Goal: Information Seeking & Learning: Learn about a topic

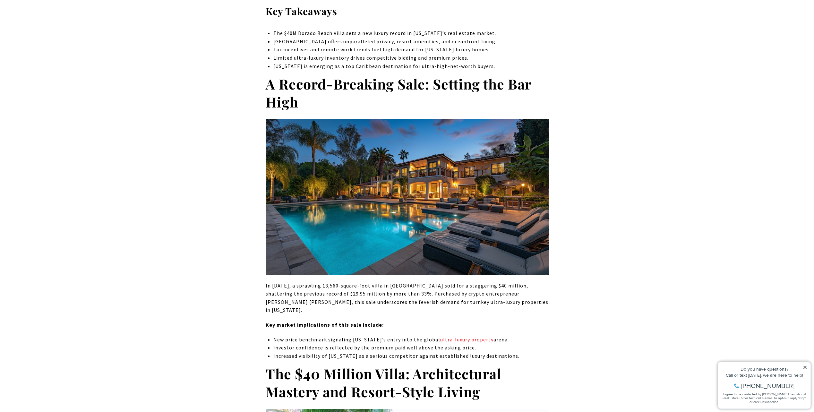
scroll to position [353, 0]
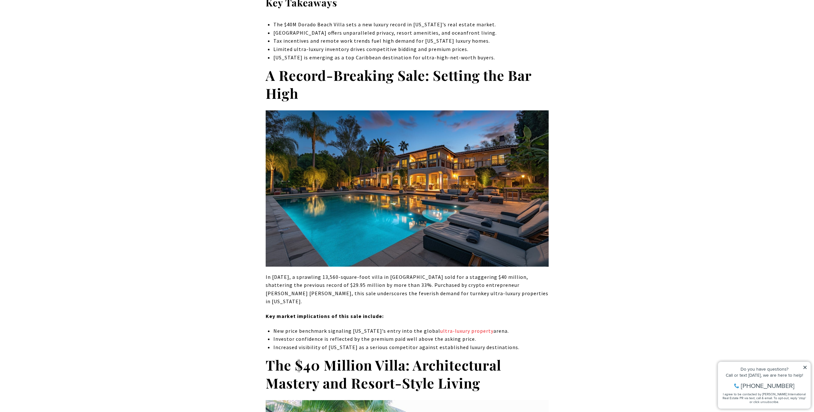
click at [412, 216] on img at bounding box center [407, 188] width 283 height 156
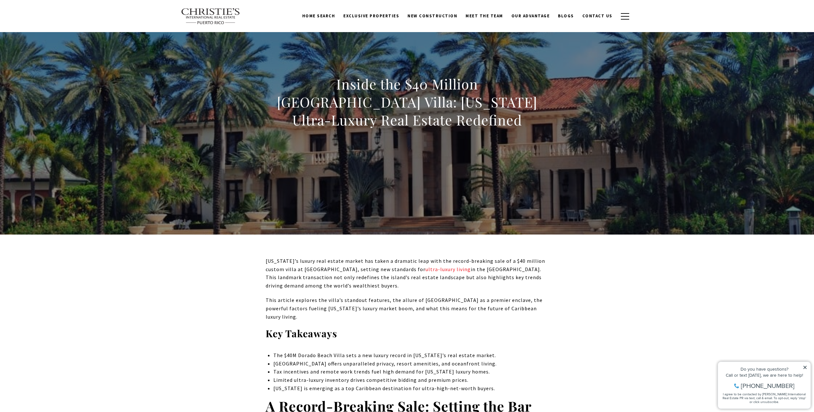
scroll to position [0, 0]
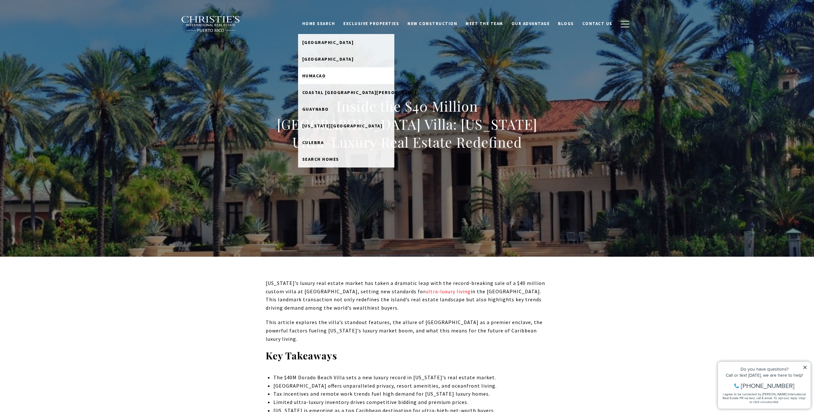
click at [326, 76] on span "Humacao" at bounding box center [314, 76] width 24 height 6
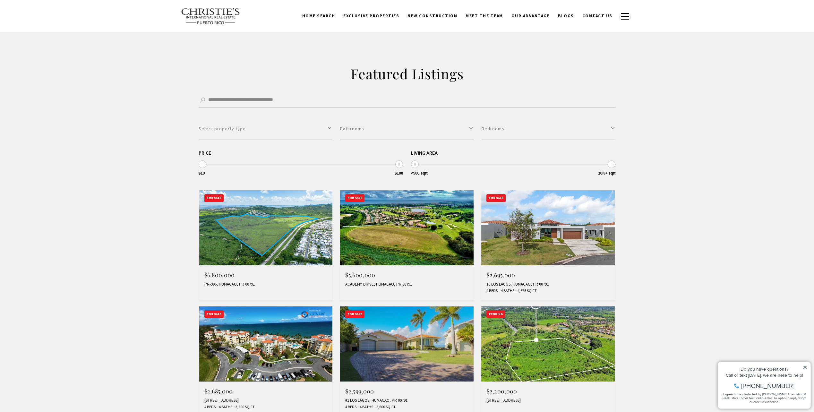
scroll to position [96, 0]
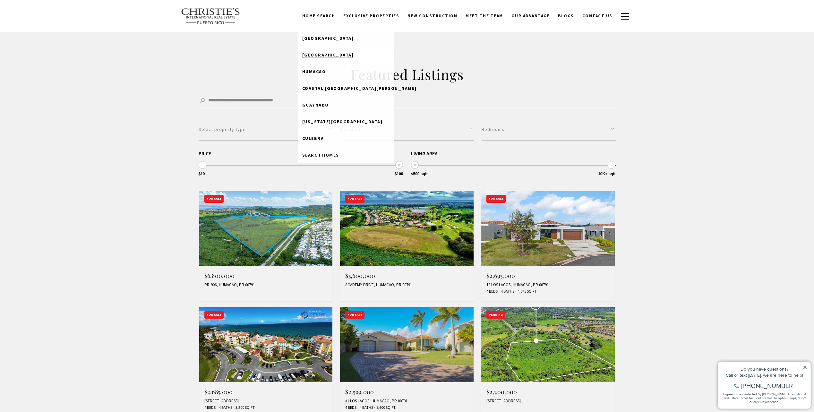
click at [331, 55] on span "[GEOGRAPHIC_DATA]" at bounding box center [328, 55] width 52 height 6
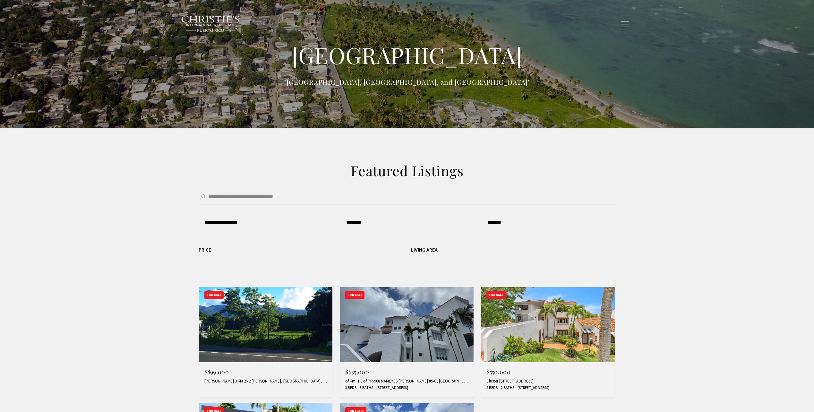
type input "**********"
type input "*********"
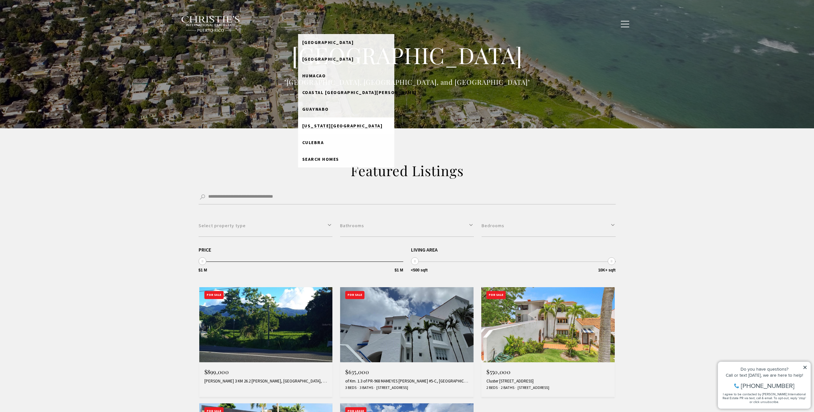
click at [326, 126] on span "[US_STATE][GEOGRAPHIC_DATA]" at bounding box center [342, 126] width 81 height 6
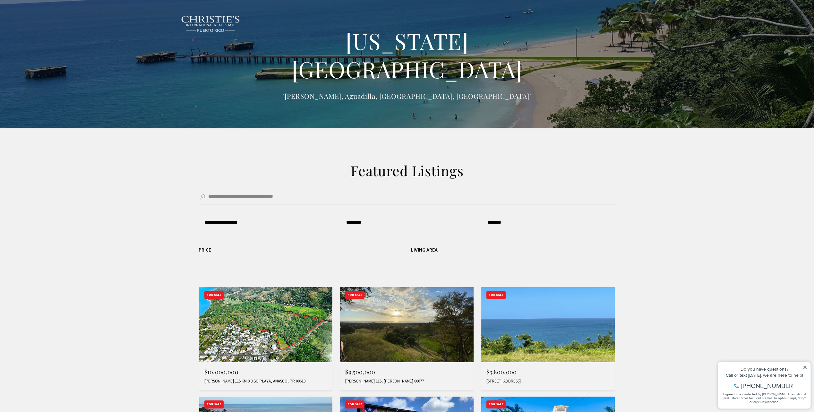
type input "**********"
type input "*********"
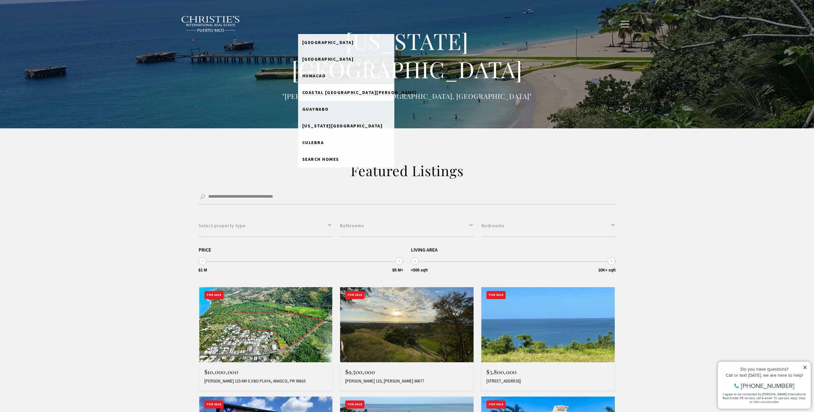
click at [329, 92] on span "Coastal [GEOGRAPHIC_DATA][PERSON_NAME]" at bounding box center [359, 93] width 115 height 6
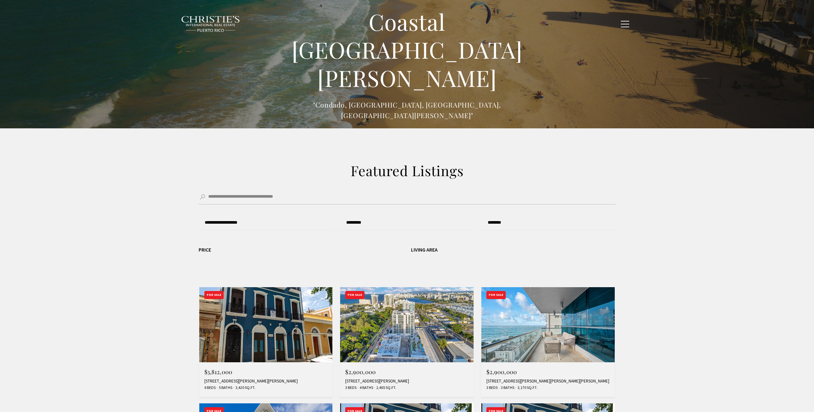
type input "******"
type input "*********"
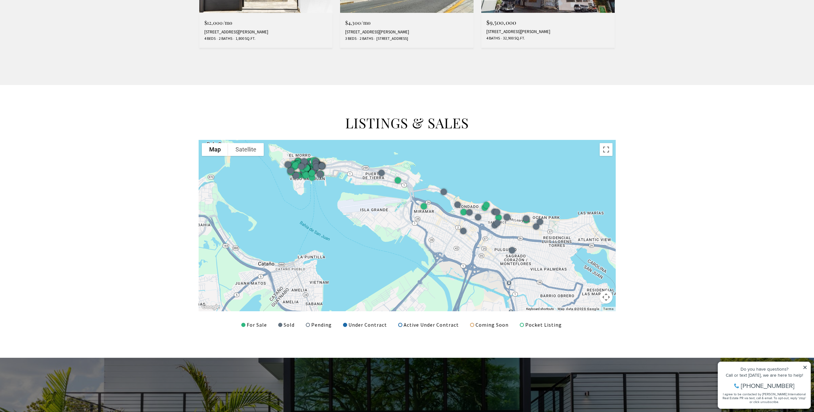
scroll to position [706, 0]
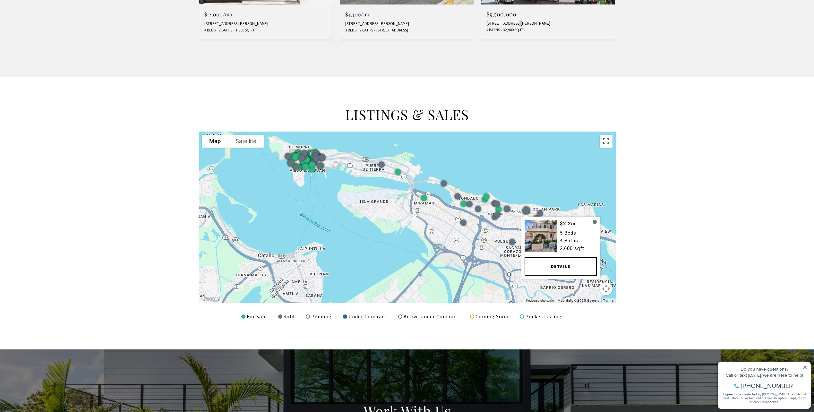
click at [527, 210] on div at bounding box center [526, 210] width 8 height 8
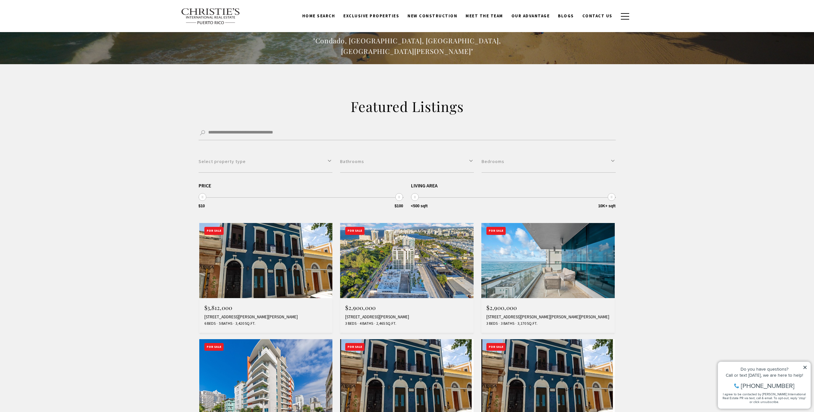
scroll to position [0, 0]
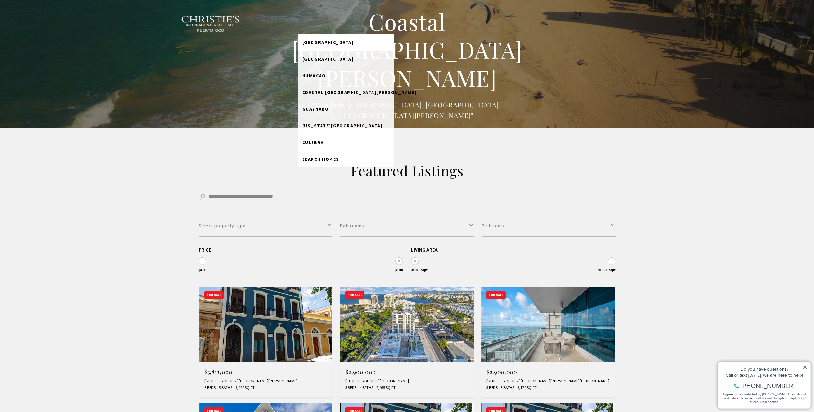
click at [330, 40] on span "[GEOGRAPHIC_DATA]" at bounding box center [328, 42] width 52 height 6
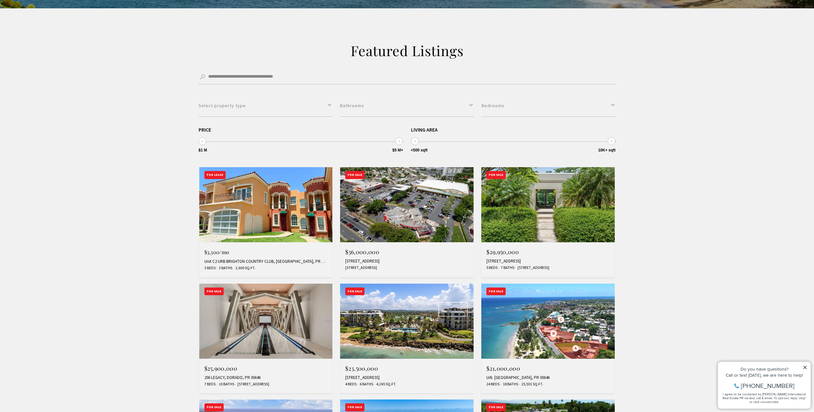
scroll to position [193, 0]
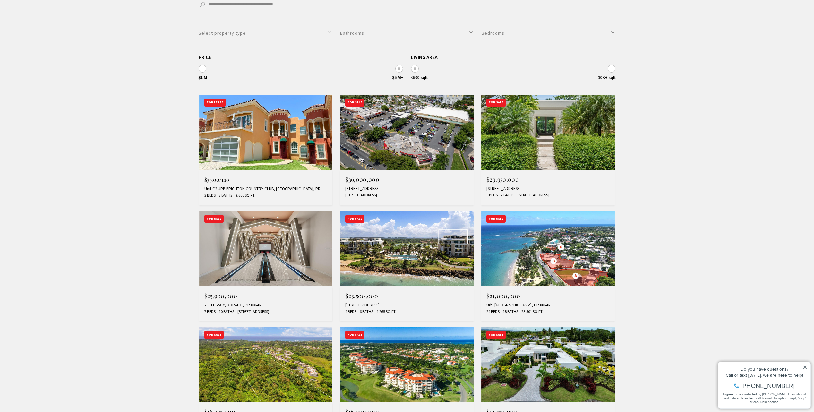
click at [507, 145] on img at bounding box center [549, 132] width 134 height 75
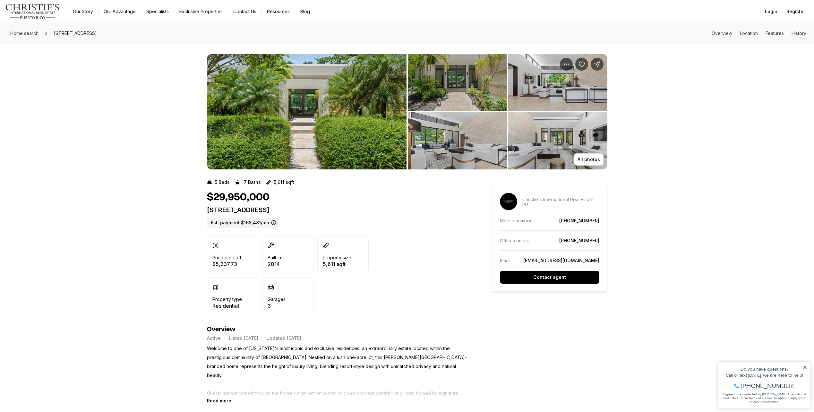
click at [552, 135] on img "View image gallery" at bounding box center [557, 140] width 99 height 57
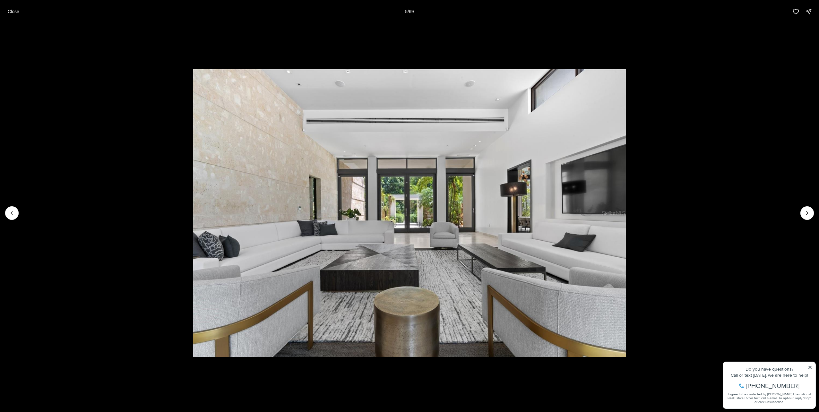
click at [417, 158] on img "5 of 69" at bounding box center [409, 213] width 433 height 289
click at [809, 215] on icon "Next slide" at bounding box center [807, 213] width 6 height 6
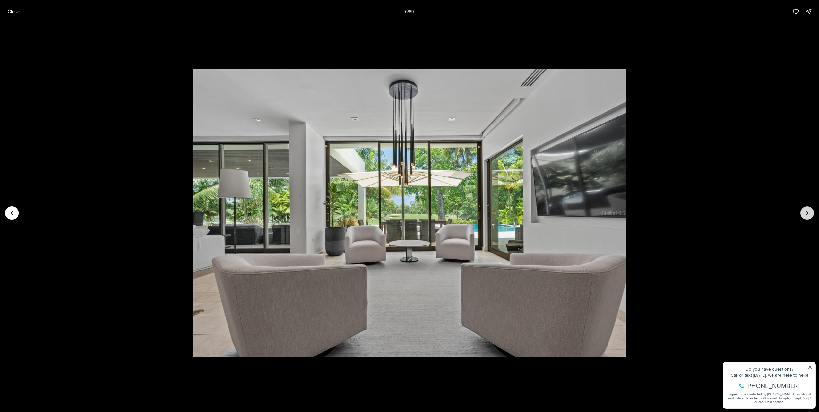
click at [807, 216] on icon "Next slide" at bounding box center [807, 213] width 6 height 6
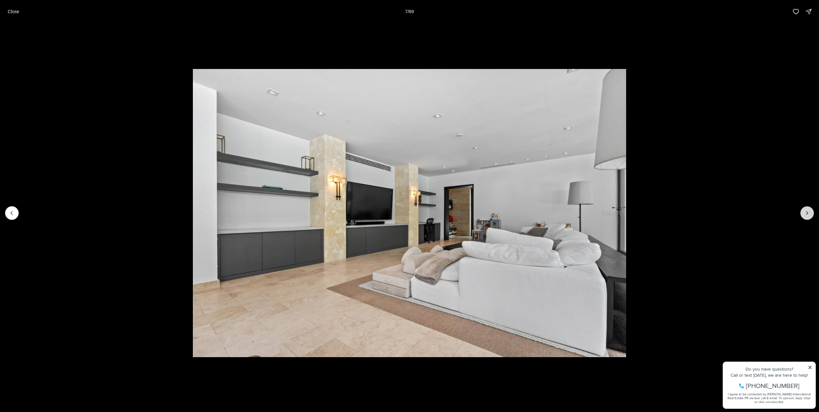
click at [807, 216] on icon "Next slide" at bounding box center [807, 213] width 6 height 6
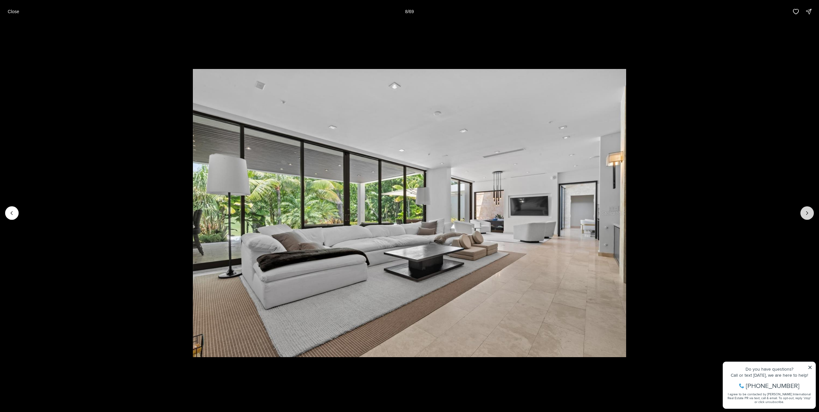
click at [807, 216] on icon "Next slide" at bounding box center [807, 213] width 6 height 6
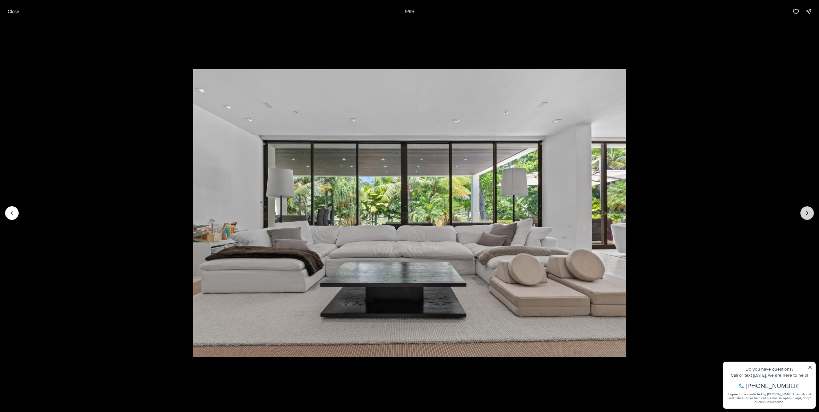
click at [807, 216] on icon "Next slide" at bounding box center [807, 213] width 6 height 6
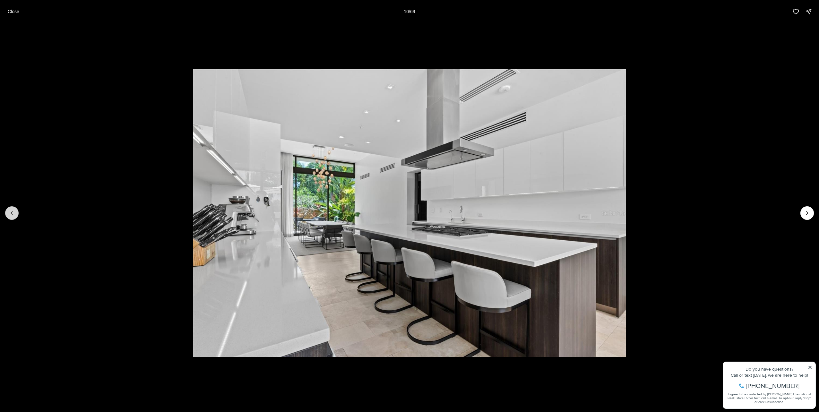
click at [11, 213] on icon "Previous slide" at bounding box center [12, 213] width 2 height 3
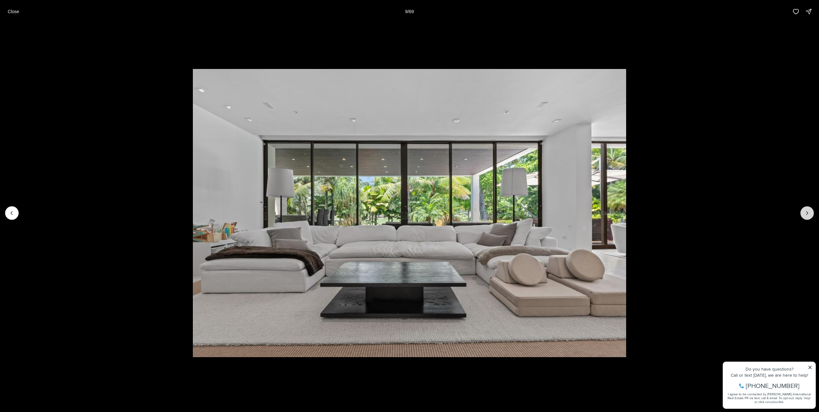
click at [808, 213] on icon "Next slide" at bounding box center [807, 213] width 6 height 6
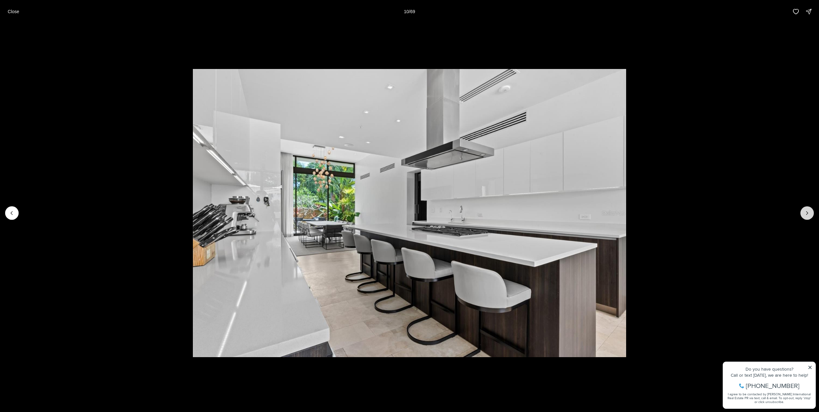
click at [808, 213] on icon "Next slide" at bounding box center [808, 213] width 2 height 3
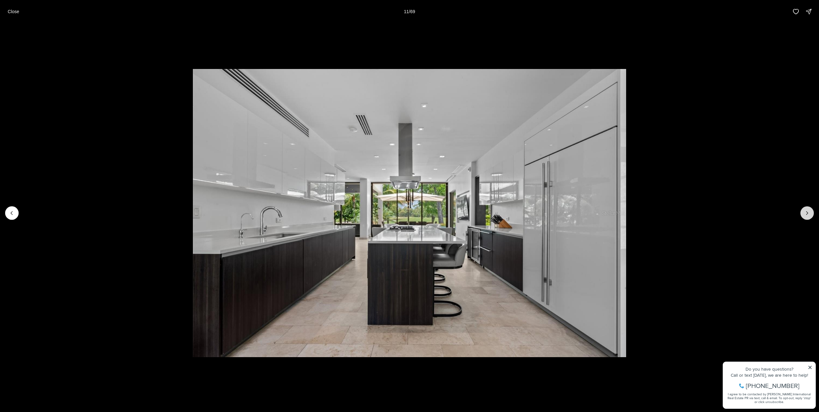
click at [808, 213] on icon "Next slide" at bounding box center [808, 213] width 2 height 3
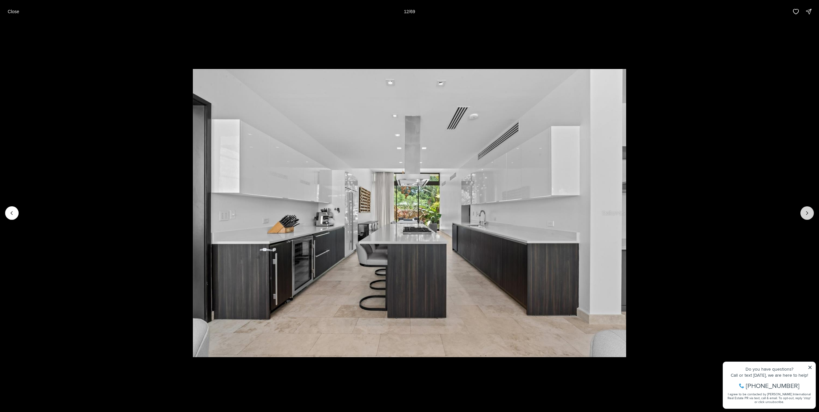
click at [808, 213] on icon "Next slide" at bounding box center [808, 213] width 2 height 3
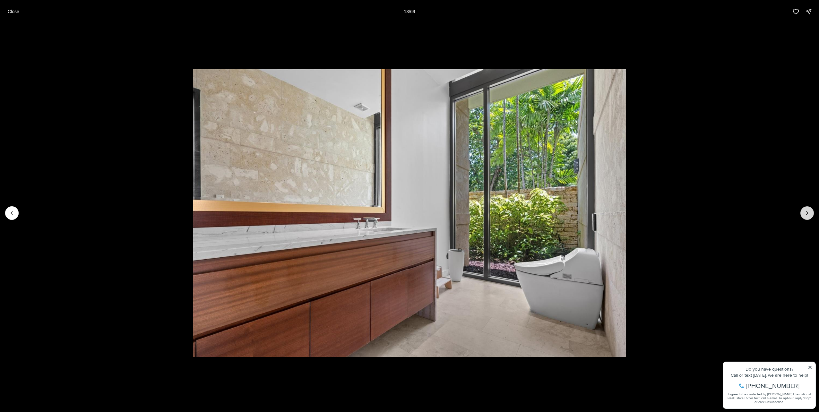
click at [808, 213] on icon "Next slide" at bounding box center [808, 213] width 2 height 3
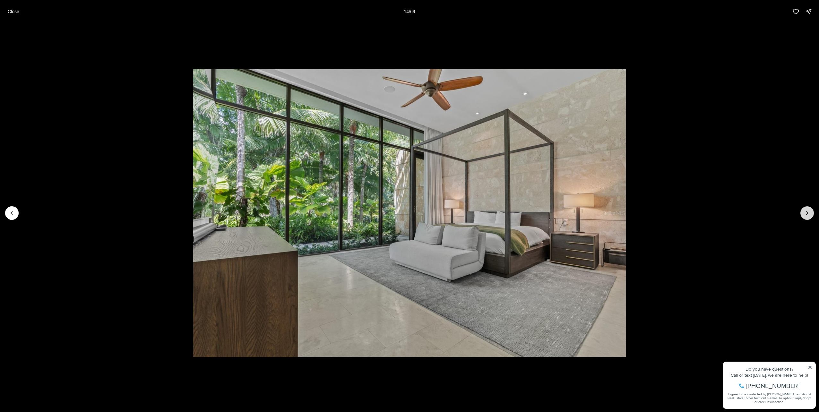
click at [808, 213] on icon "Next slide" at bounding box center [808, 213] width 2 height 3
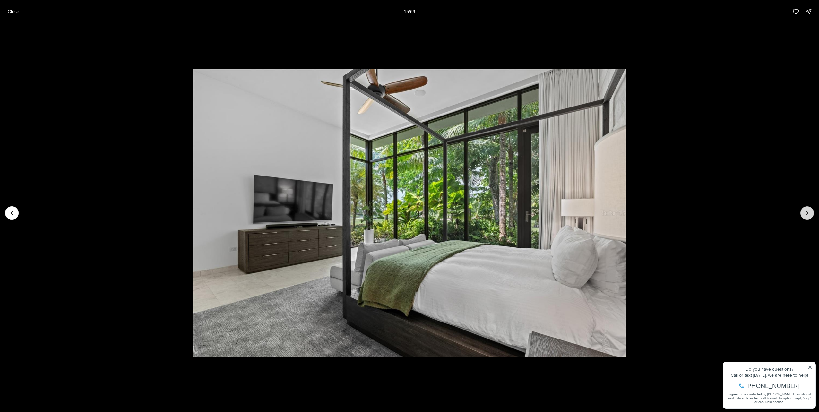
click at [808, 213] on icon "Next slide" at bounding box center [808, 213] width 2 height 3
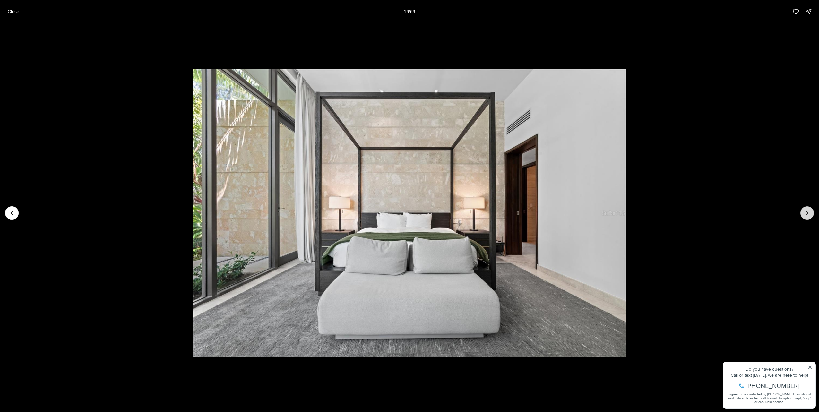
click at [808, 213] on icon "Next slide" at bounding box center [808, 213] width 2 height 3
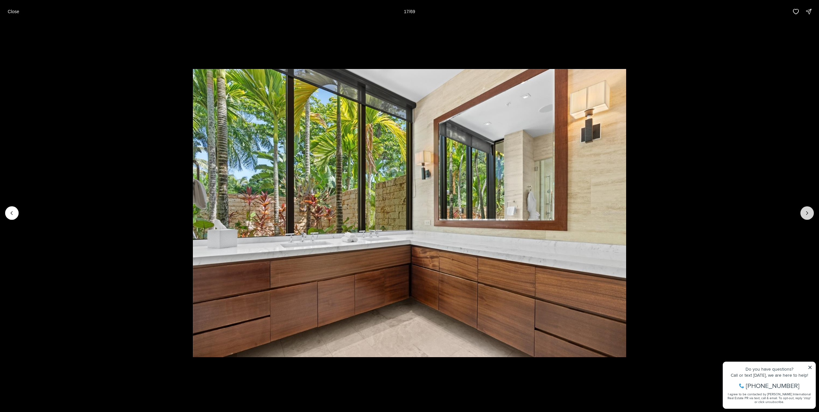
click at [808, 213] on icon "Next slide" at bounding box center [808, 213] width 2 height 3
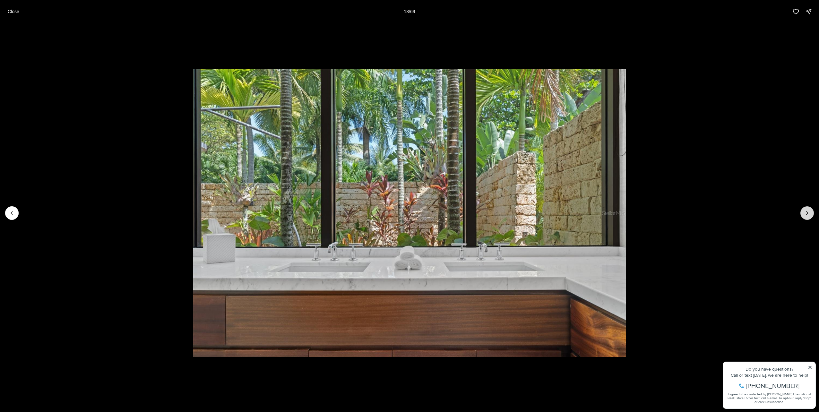
click at [808, 213] on icon "Next slide" at bounding box center [808, 213] width 2 height 3
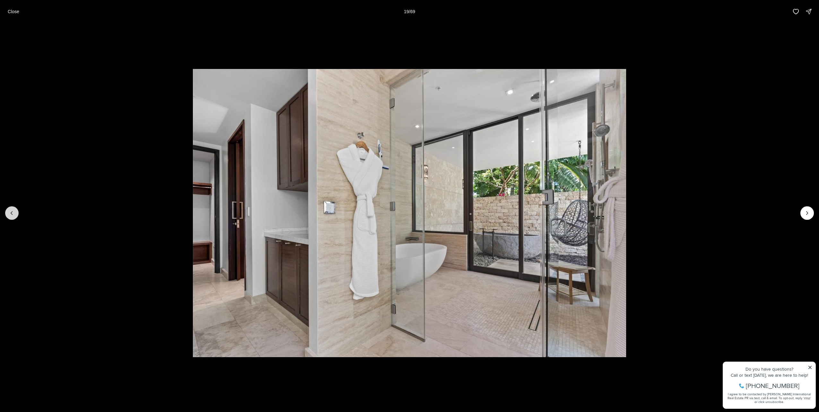
click at [11, 211] on icon "Previous slide" at bounding box center [12, 213] width 6 height 6
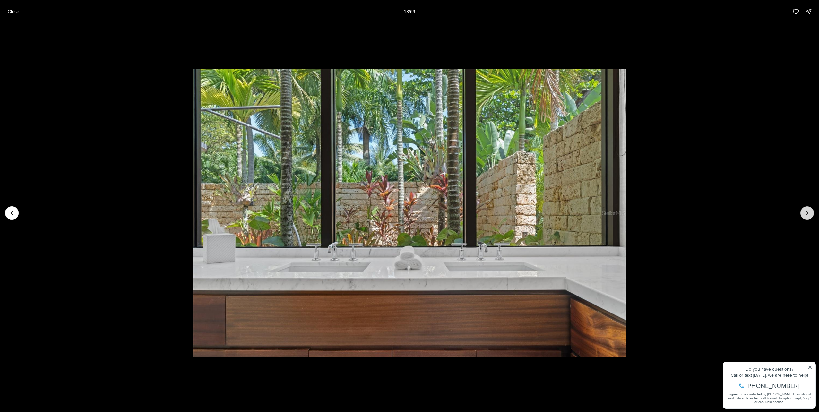
click at [806, 214] on icon "Next slide" at bounding box center [807, 213] width 6 height 6
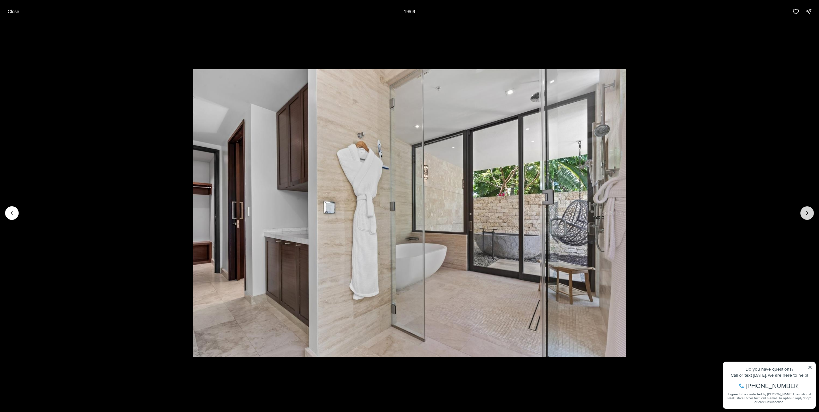
click at [806, 214] on icon "Next slide" at bounding box center [807, 213] width 6 height 6
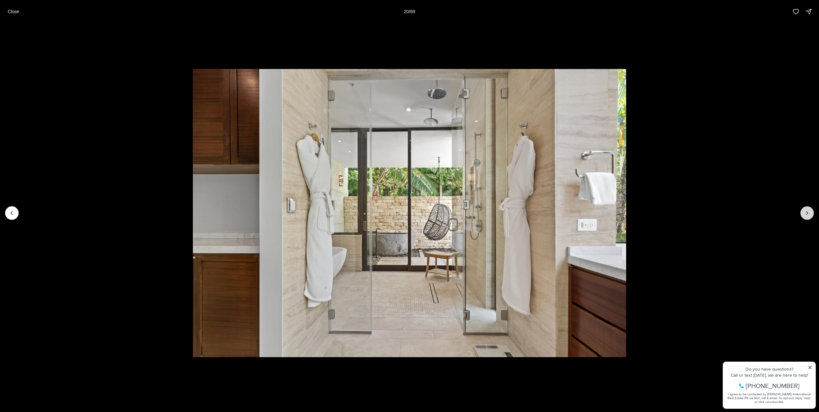
click at [806, 214] on icon "Next slide" at bounding box center [807, 213] width 6 height 6
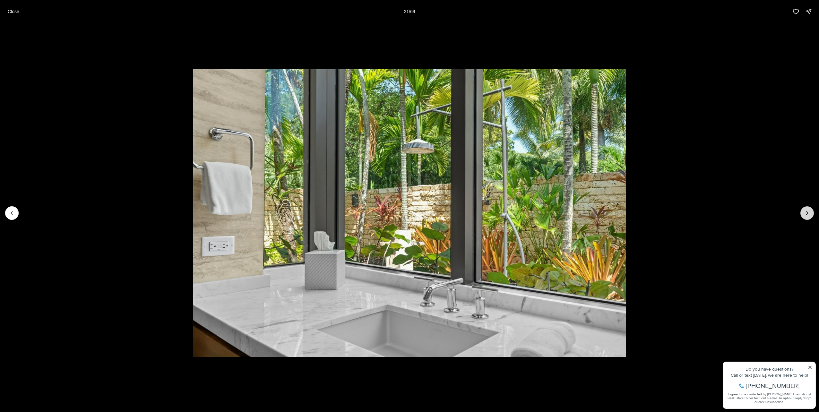
click at [806, 214] on icon "Next slide" at bounding box center [807, 213] width 6 height 6
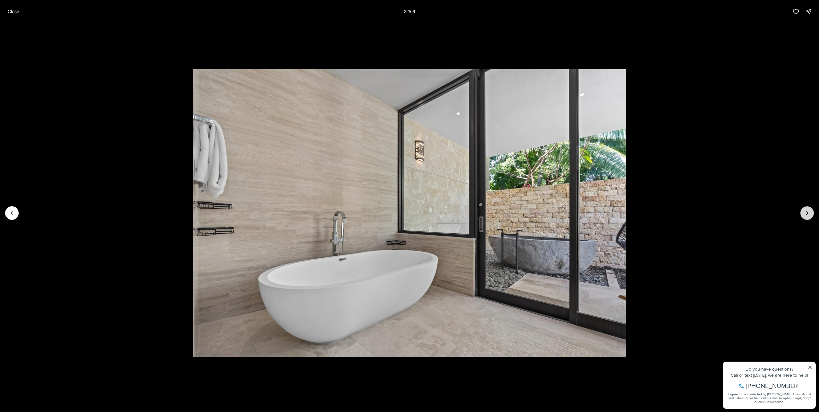
click at [806, 214] on icon "Next slide" at bounding box center [807, 213] width 6 height 6
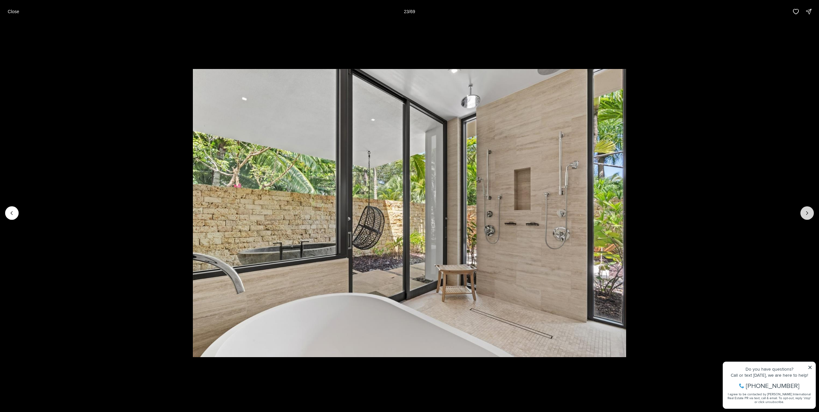
click at [806, 215] on icon "Next slide" at bounding box center [807, 213] width 6 height 6
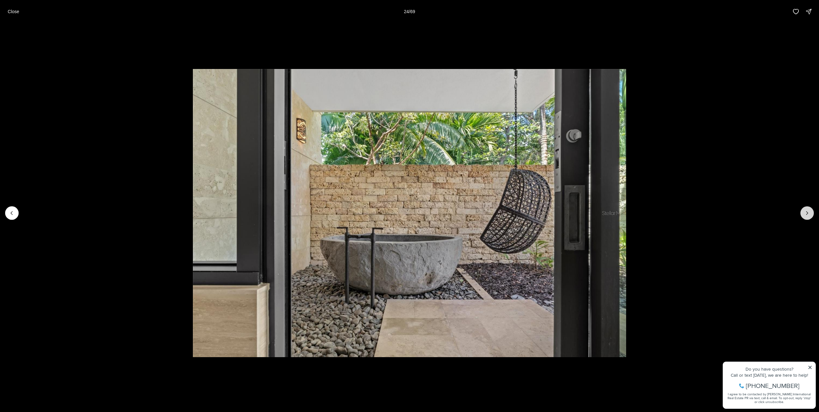
click at [806, 215] on icon "Next slide" at bounding box center [807, 213] width 6 height 6
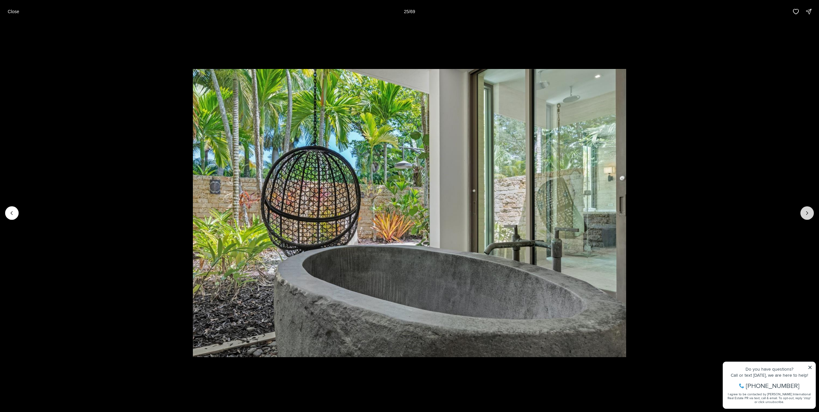
click at [806, 215] on icon "Next slide" at bounding box center [807, 213] width 6 height 6
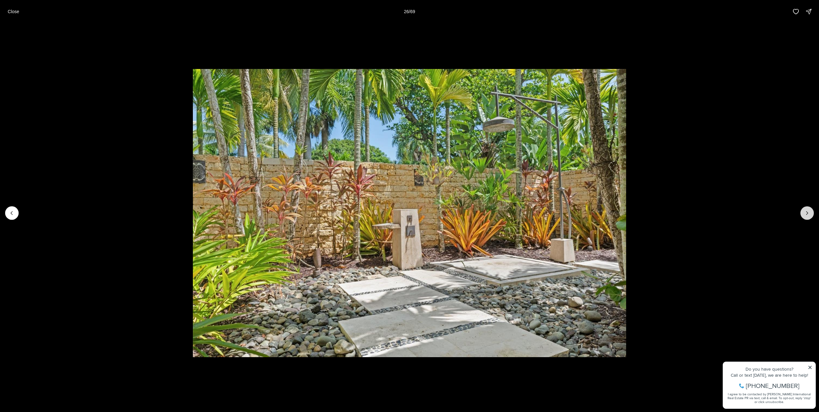
click at [806, 215] on icon "Next slide" at bounding box center [807, 213] width 6 height 6
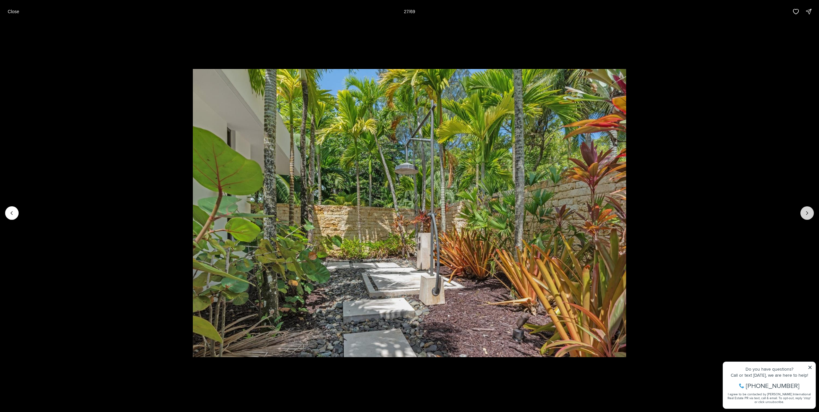
click at [806, 215] on icon "Next slide" at bounding box center [807, 213] width 6 height 6
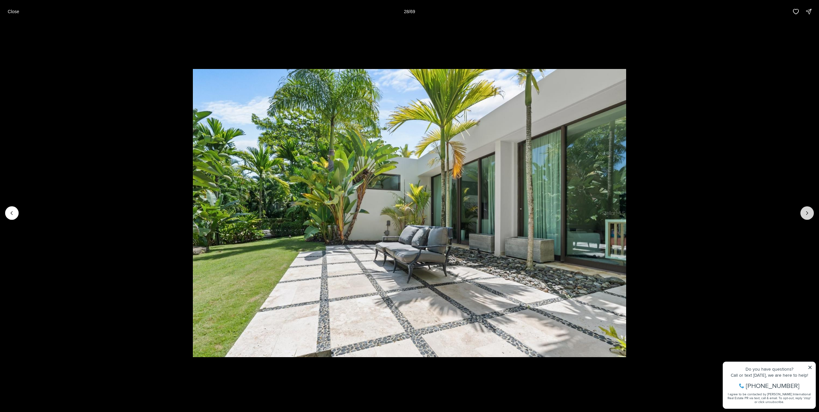
click at [806, 215] on icon "Next slide" at bounding box center [807, 213] width 6 height 6
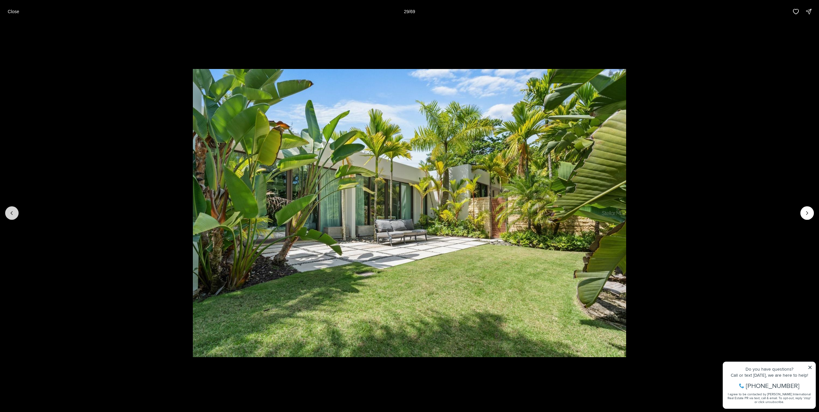
click at [7, 212] on button "Previous slide" at bounding box center [11, 212] width 13 height 13
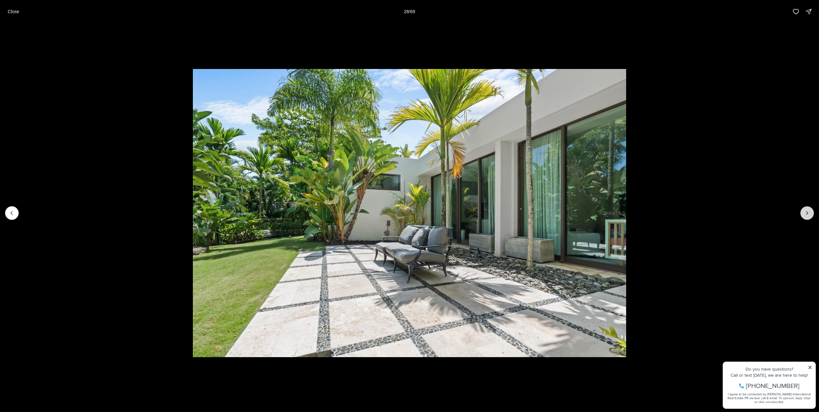
click at [807, 212] on icon "Next slide" at bounding box center [808, 213] width 2 height 3
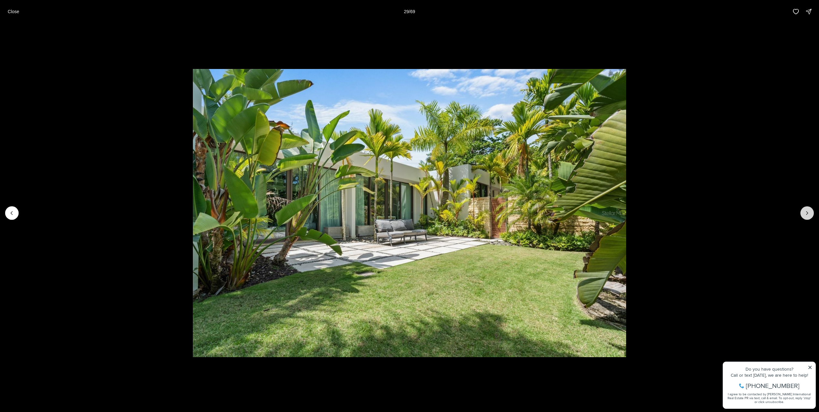
click at [808, 212] on icon "Next slide" at bounding box center [807, 213] width 6 height 6
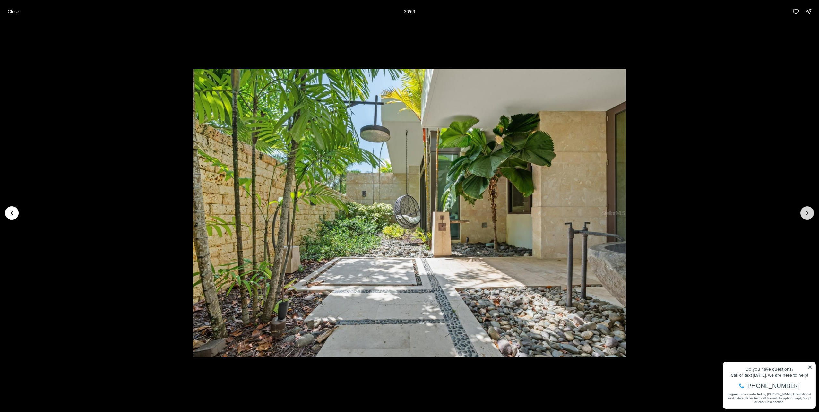
click at [808, 212] on icon "Next slide" at bounding box center [807, 213] width 6 height 6
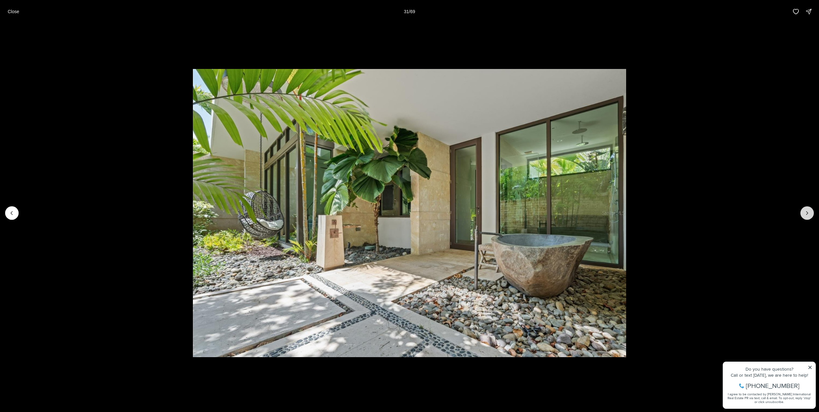
click at [808, 212] on icon "Next slide" at bounding box center [807, 213] width 6 height 6
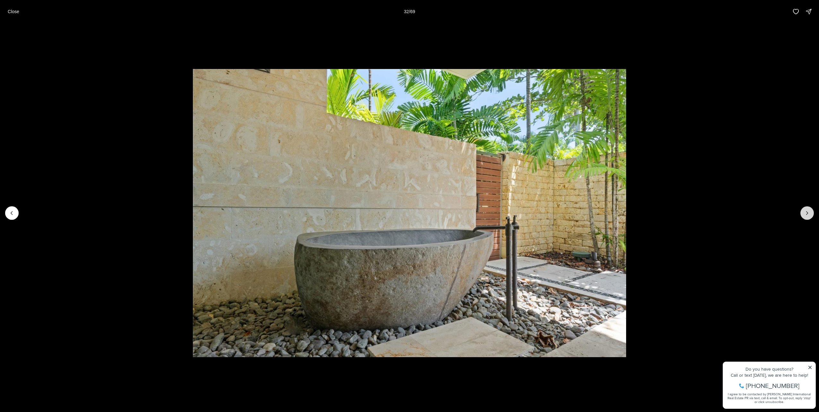
click at [808, 212] on icon "Next slide" at bounding box center [807, 213] width 6 height 6
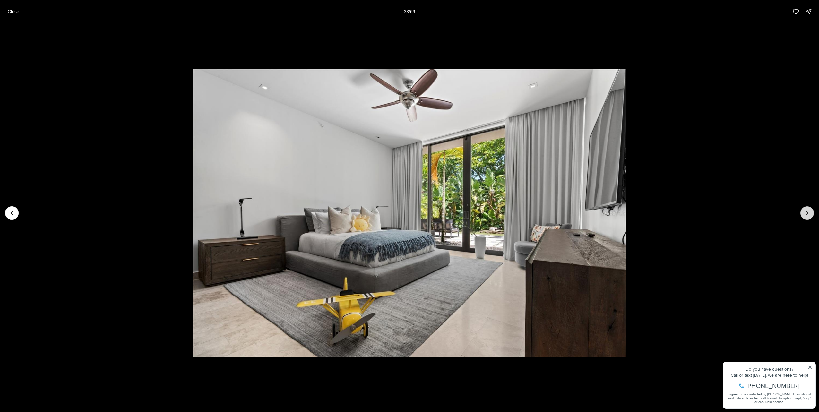
click at [808, 212] on icon "Next slide" at bounding box center [807, 213] width 6 height 6
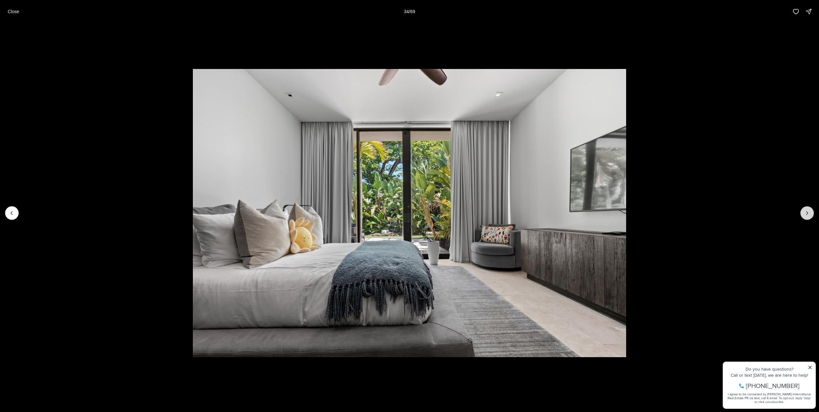
click at [808, 212] on icon "Next slide" at bounding box center [807, 213] width 6 height 6
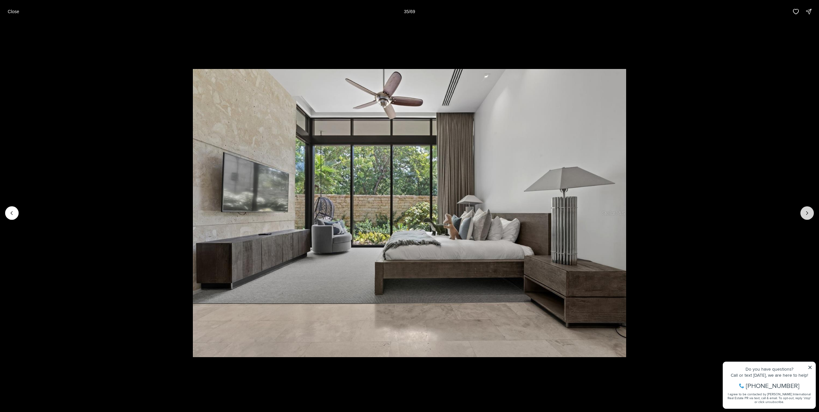
click at [808, 212] on icon "Next slide" at bounding box center [807, 213] width 6 height 6
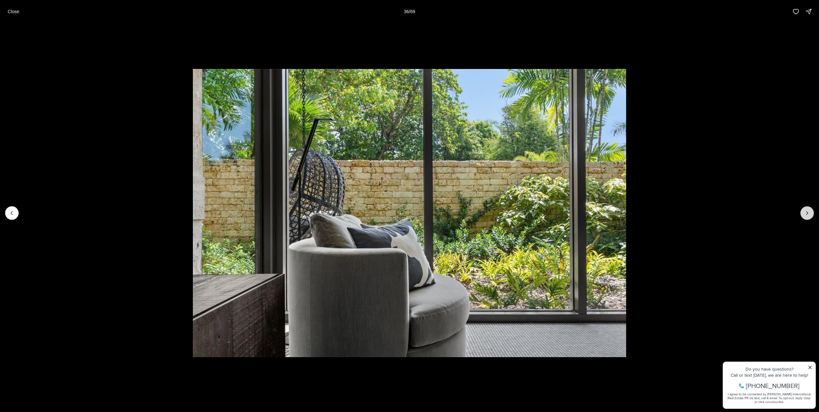
click at [808, 212] on icon "Next slide" at bounding box center [807, 213] width 6 height 6
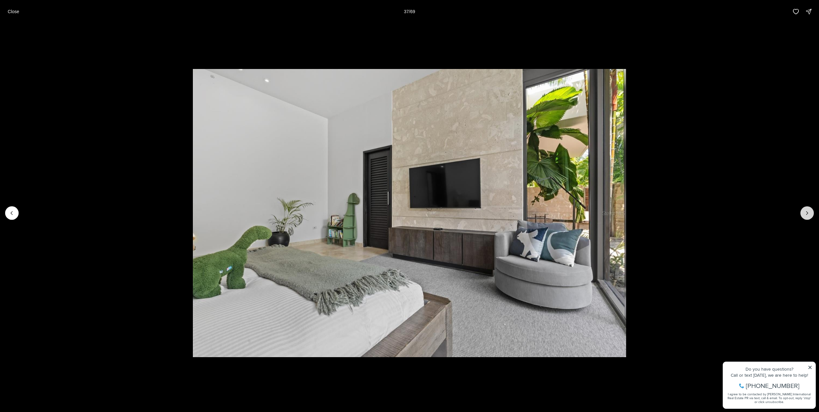
click at [808, 212] on icon "Next slide" at bounding box center [807, 213] width 6 height 6
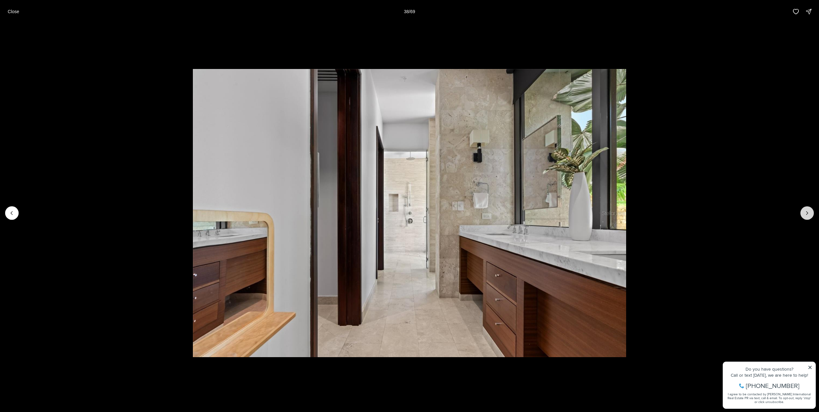
click at [808, 212] on icon "Next slide" at bounding box center [807, 213] width 6 height 6
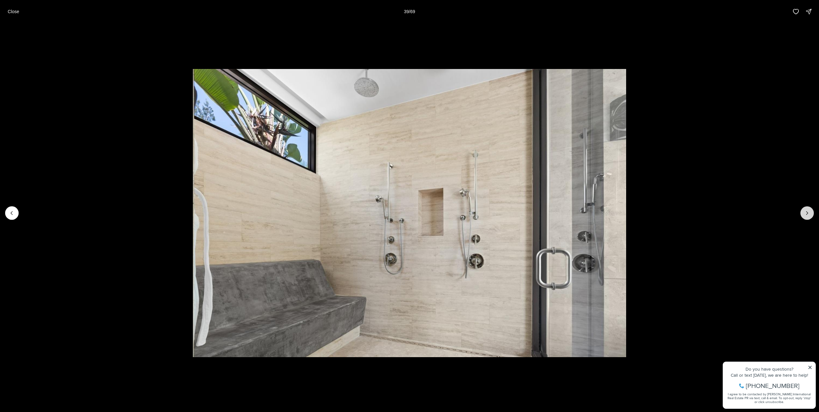
click at [808, 212] on icon "Next slide" at bounding box center [807, 213] width 6 height 6
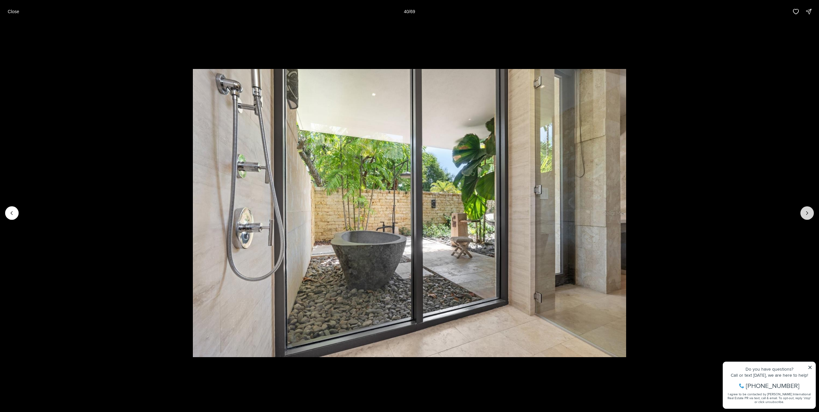
click at [808, 212] on icon "Next slide" at bounding box center [807, 213] width 6 height 6
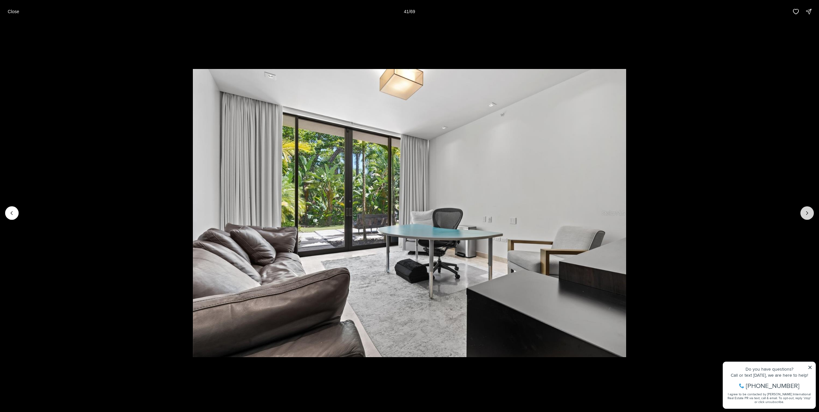
click at [808, 212] on icon "Next slide" at bounding box center [807, 213] width 6 height 6
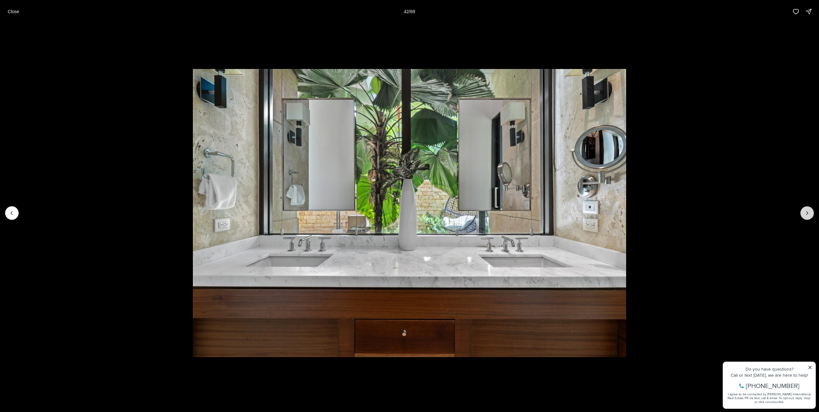
click at [808, 212] on icon "Next slide" at bounding box center [807, 213] width 6 height 6
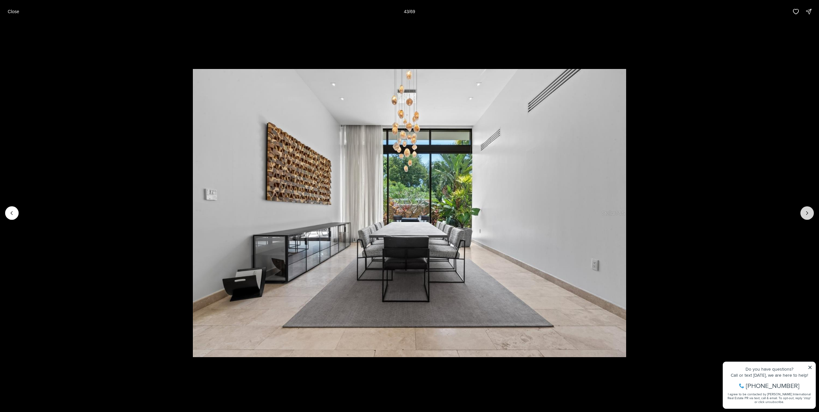
click at [808, 212] on icon "Next slide" at bounding box center [807, 213] width 6 height 6
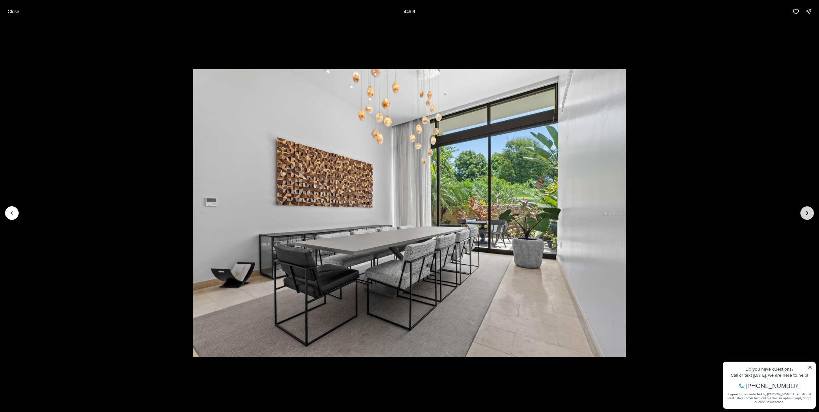
click at [808, 212] on icon "Next slide" at bounding box center [807, 213] width 6 height 6
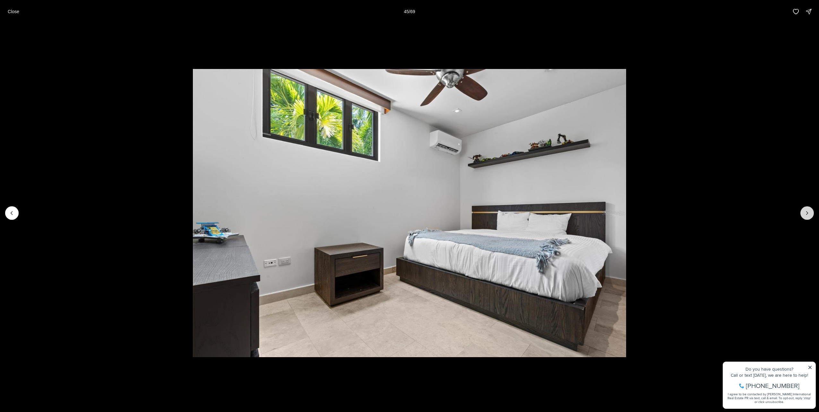
click at [808, 212] on icon "Next slide" at bounding box center [807, 213] width 6 height 6
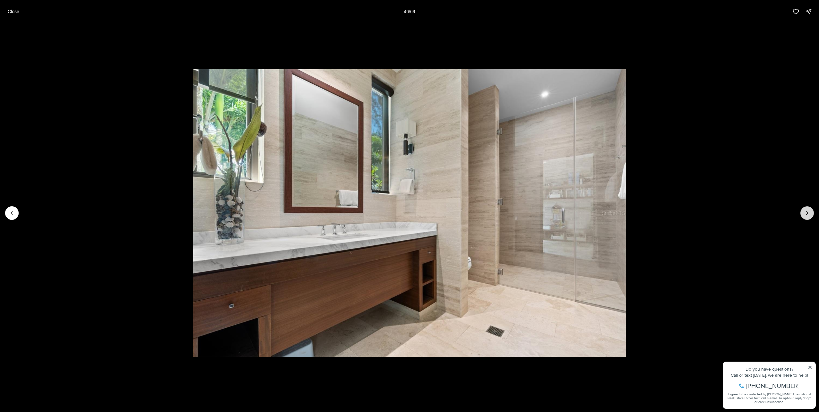
click at [808, 212] on icon "Next slide" at bounding box center [807, 213] width 6 height 6
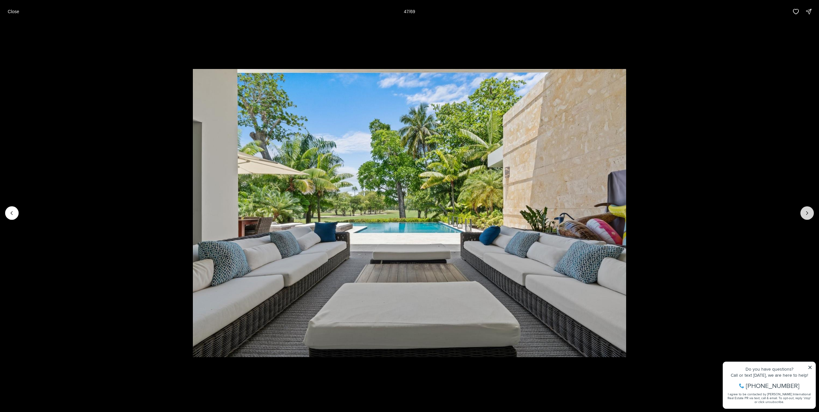
click at [809, 215] on icon "Next slide" at bounding box center [807, 213] width 6 height 6
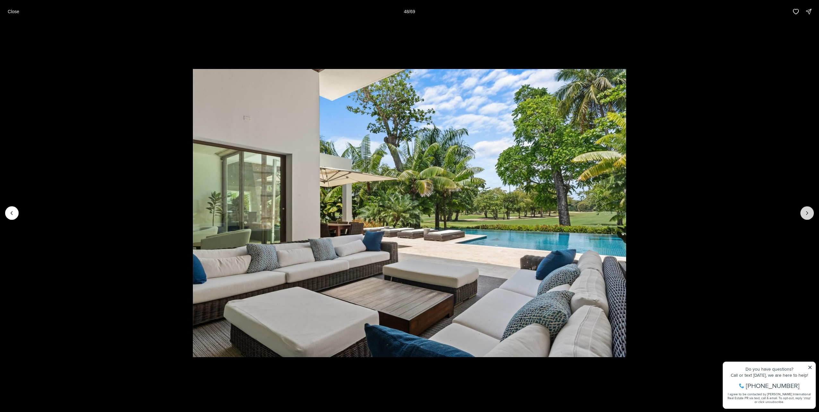
click at [809, 215] on icon "Next slide" at bounding box center [807, 213] width 6 height 6
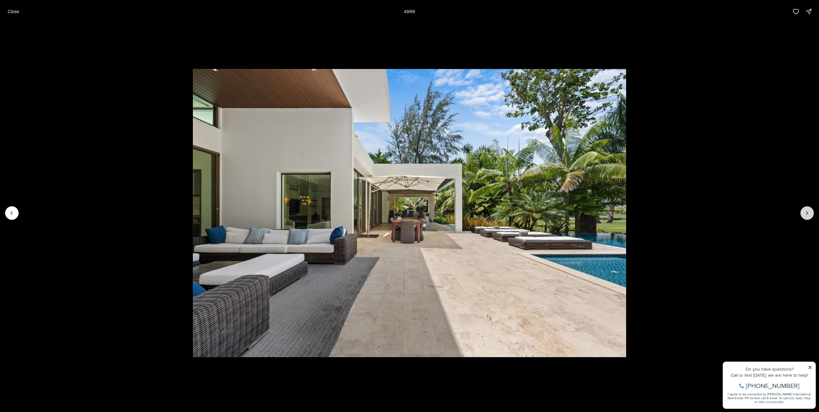
click at [809, 215] on icon "Next slide" at bounding box center [807, 213] width 6 height 6
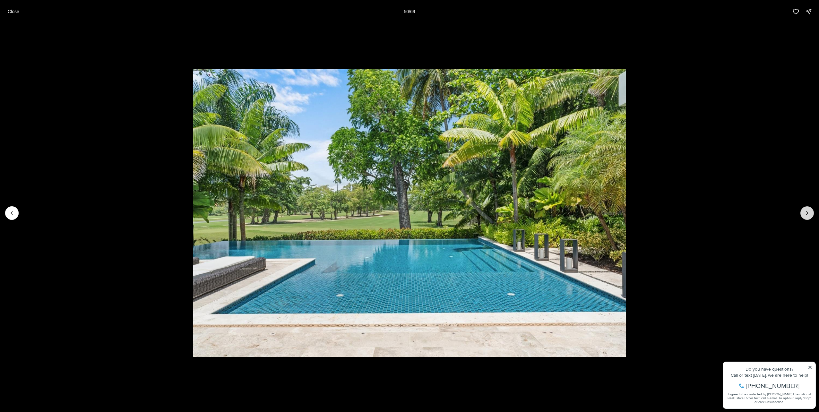
click at [809, 215] on icon "Next slide" at bounding box center [807, 213] width 6 height 6
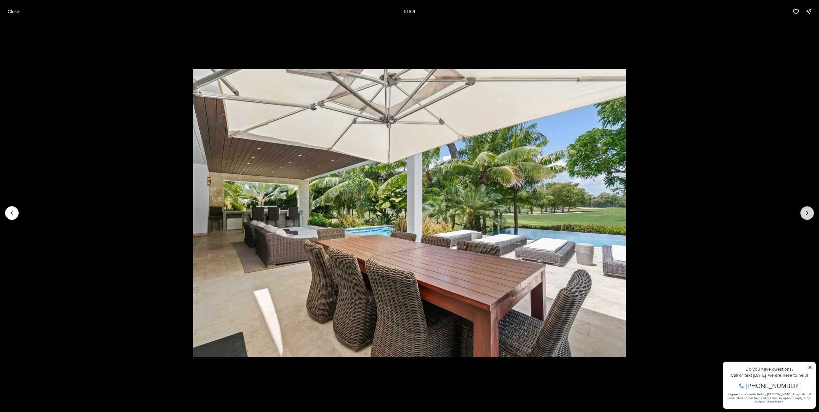
click at [809, 215] on icon "Next slide" at bounding box center [807, 213] width 6 height 6
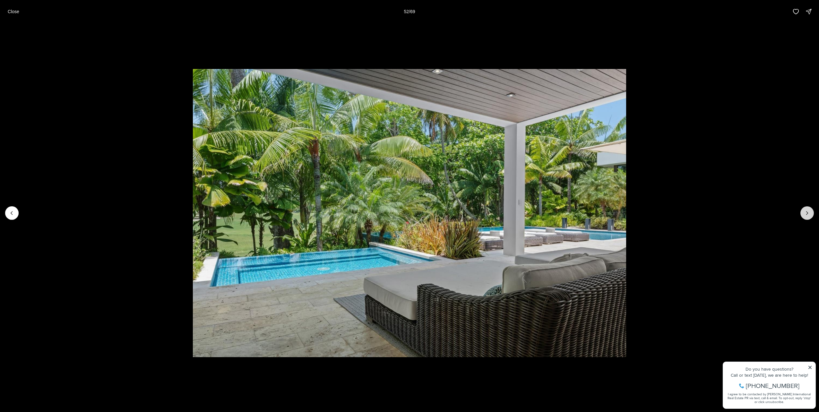
click at [809, 216] on icon "Next slide" at bounding box center [807, 213] width 6 height 6
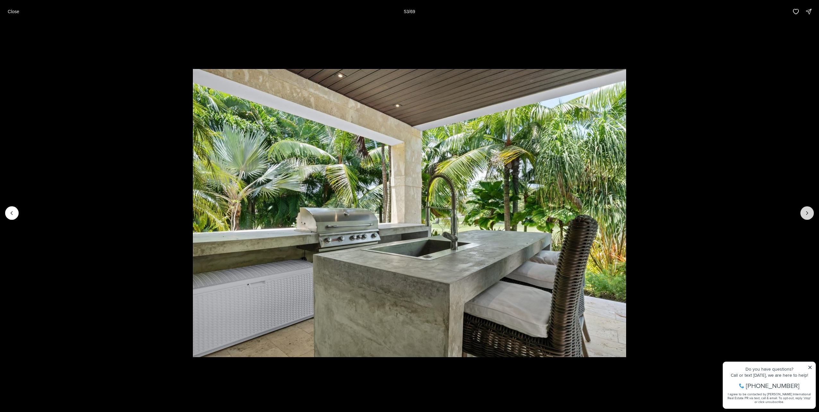
click at [809, 216] on icon "Next slide" at bounding box center [807, 213] width 6 height 6
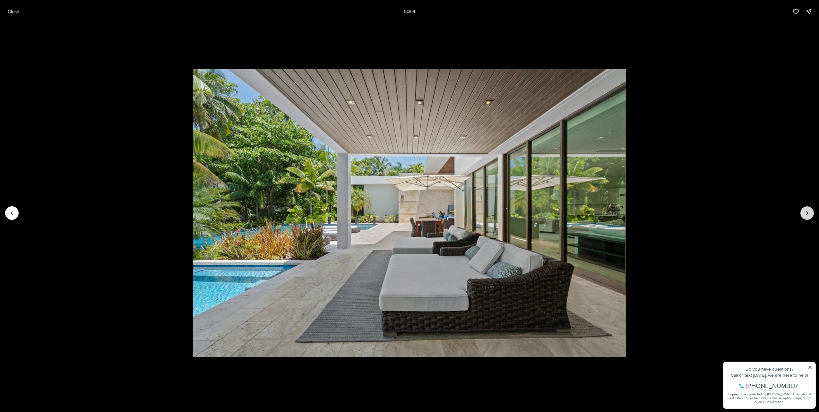
click at [809, 216] on icon "Next slide" at bounding box center [807, 213] width 6 height 6
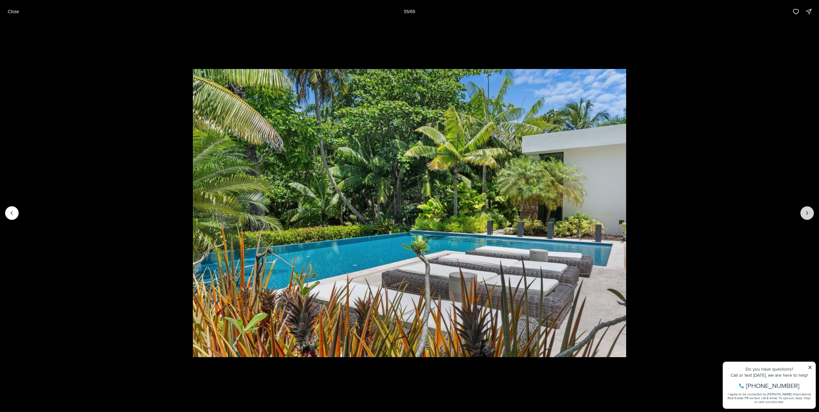
click at [809, 216] on icon "Next slide" at bounding box center [807, 213] width 6 height 6
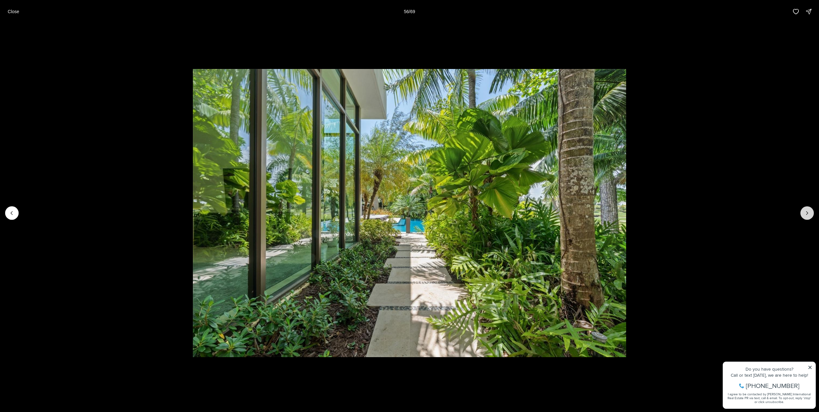
click at [809, 216] on icon "Next slide" at bounding box center [807, 213] width 6 height 6
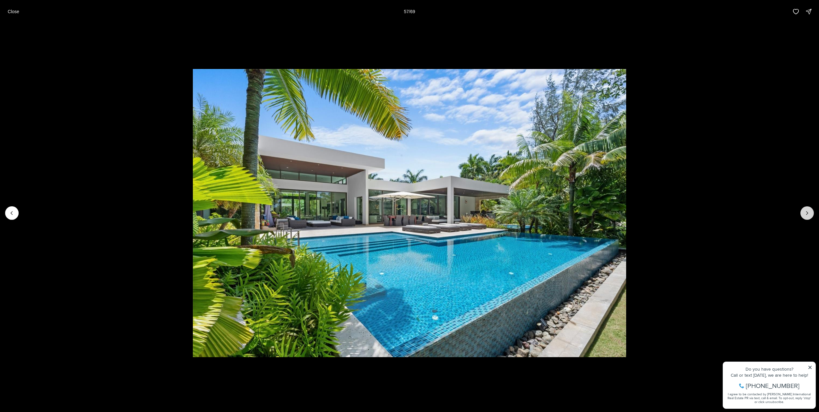
click at [809, 216] on icon "Next slide" at bounding box center [807, 213] width 6 height 6
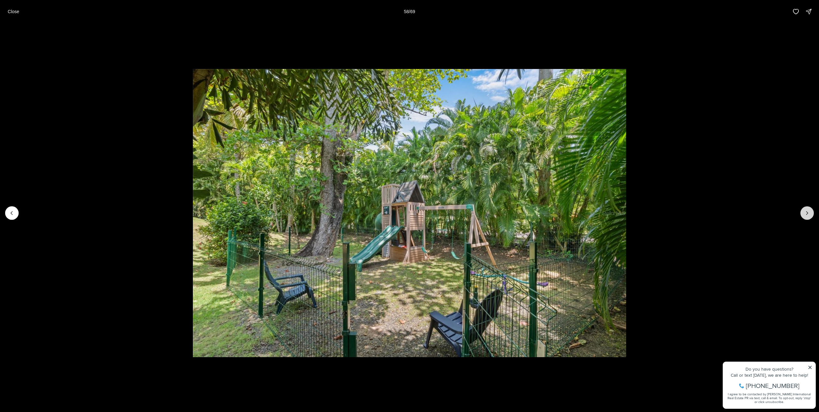
click at [805, 211] on icon "Next slide" at bounding box center [807, 213] width 6 height 6
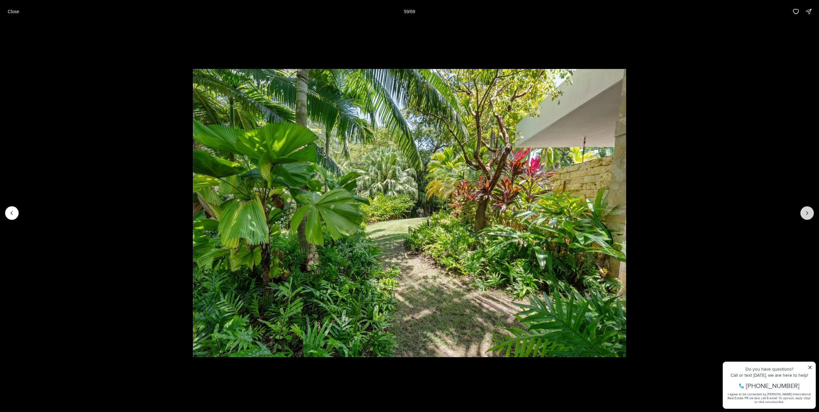
click at [809, 214] on icon "Next slide" at bounding box center [807, 213] width 6 height 6
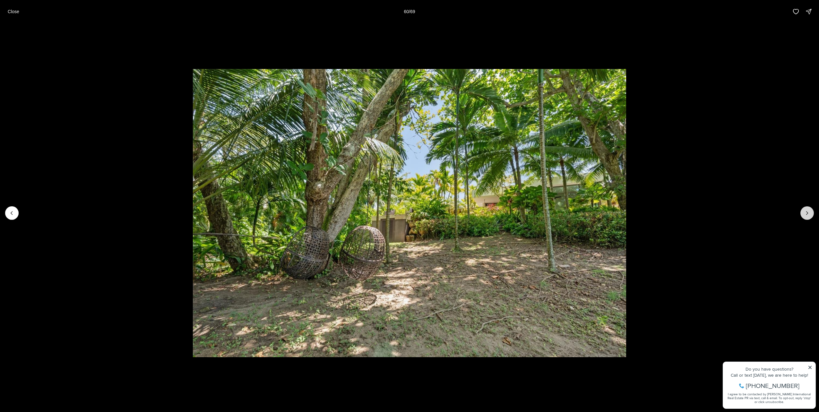
click at [809, 214] on icon "Next slide" at bounding box center [807, 213] width 6 height 6
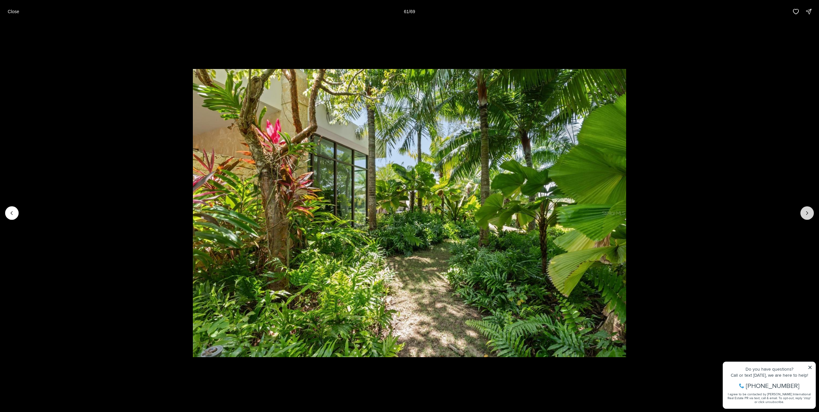
click at [809, 213] on icon "Next slide" at bounding box center [807, 213] width 6 height 6
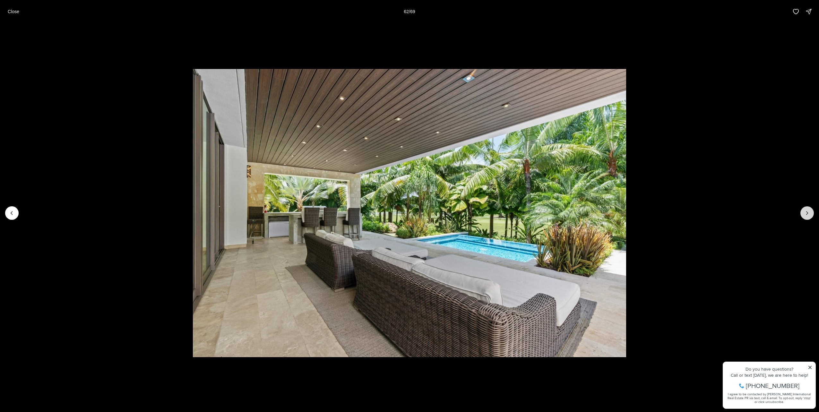
click at [809, 213] on icon "Next slide" at bounding box center [807, 213] width 6 height 6
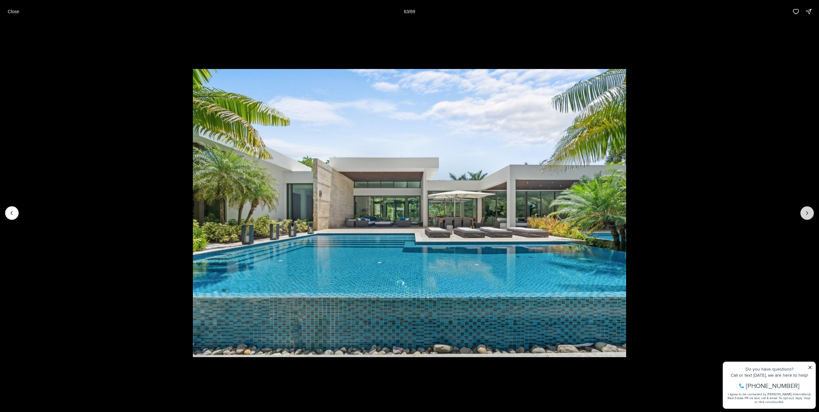
click at [809, 213] on icon "Next slide" at bounding box center [807, 213] width 6 height 6
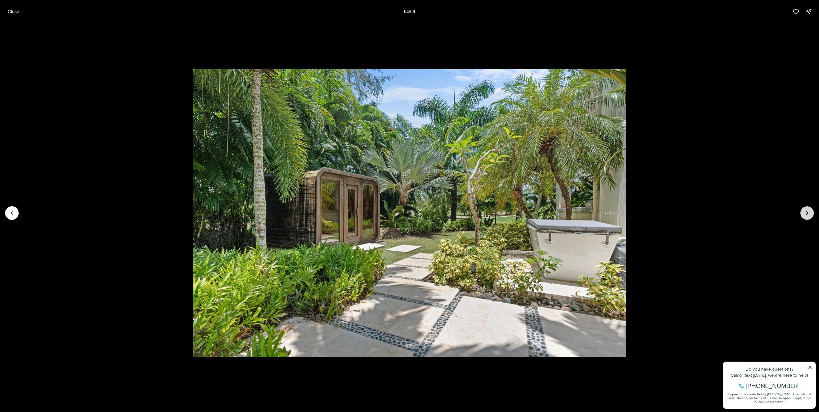
click at [809, 213] on icon "Next slide" at bounding box center [807, 213] width 6 height 6
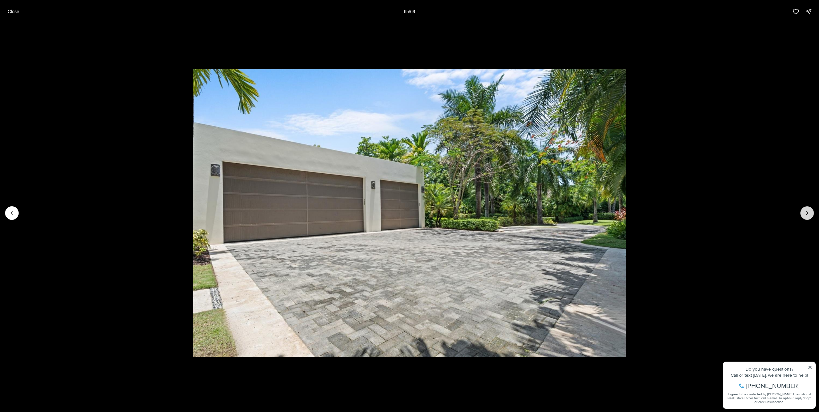
click at [809, 213] on icon "Next slide" at bounding box center [807, 213] width 6 height 6
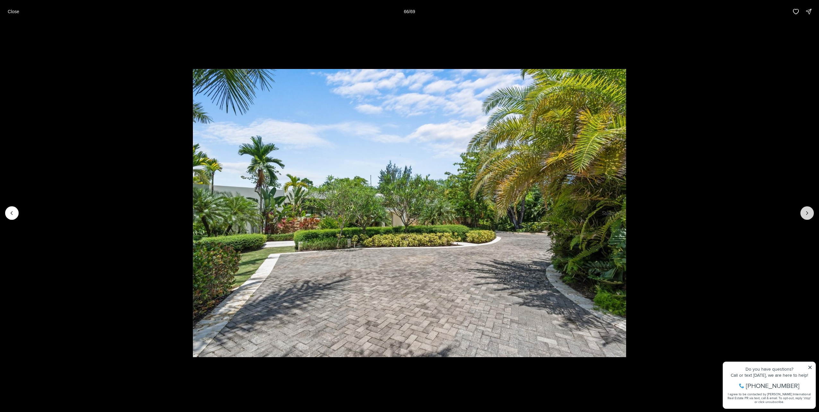
click at [809, 213] on icon "Next slide" at bounding box center [807, 213] width 6 height 6
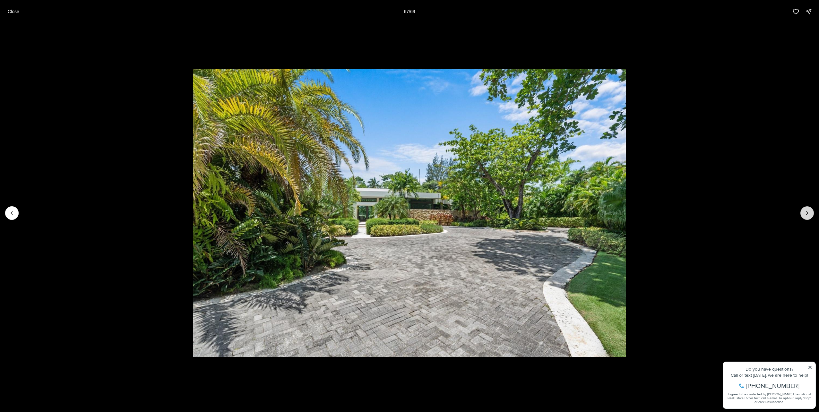
click at [809, 213] on icon "Next slide" at bounding box center [807, 213] width 6 height 6
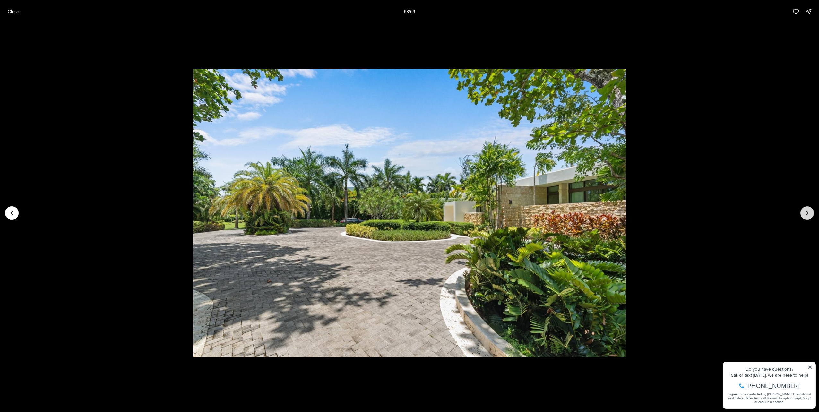
click at [809, 213] on icon "Next slide" at bounding box center [807, 213] width 6 height 6
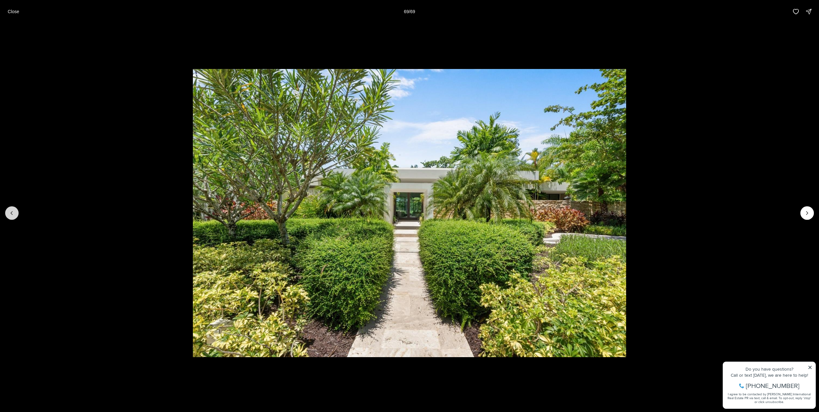
click at [10, 215] on icon "Previous slide" at bounding box center [12, 213] width 6 height 6
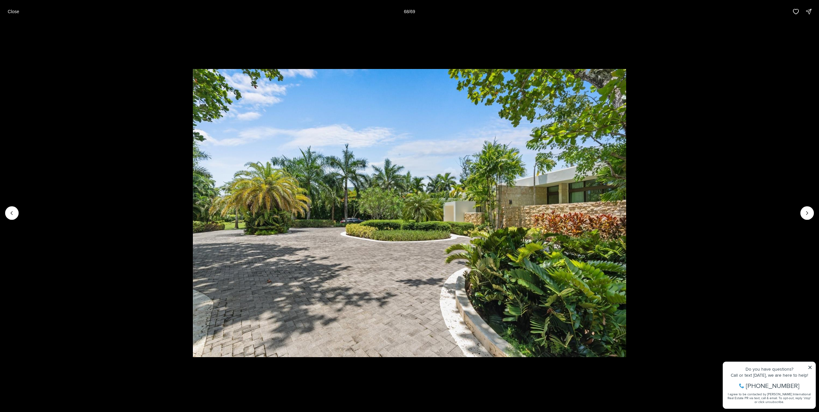
click at [352, 228] on img "68 of 69" at bounding box center [409, 213] width 433 height 289
click at [804, 215] on icon "Next slide" at bounding box center [807, 213] width 6 height 6
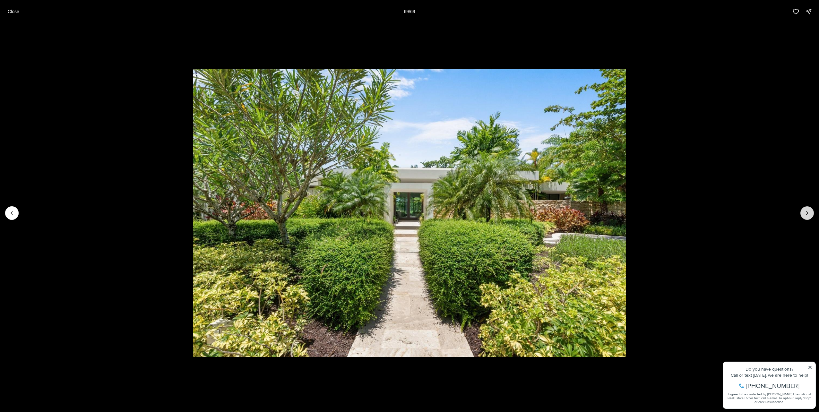
click at [804, 215] on div at bounding box center [807, 212] width 13 height 13
click at [807, 213] on div at bounding box center [807, 212] width 13 height 13
click at [706, 212] on li "69 of 69" at bounding box center [409, 213] width 819 height 380
